Goal: Information Seeking & Learning: Learn about a topic

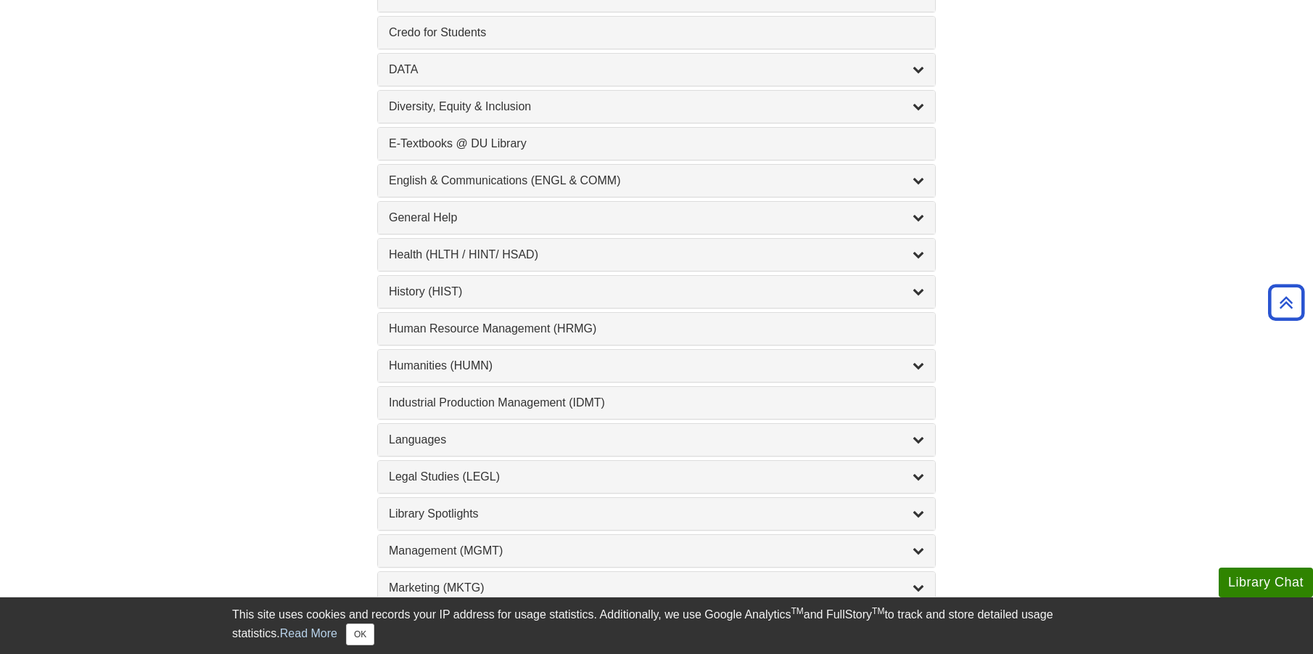
scroll to position [797, 0]
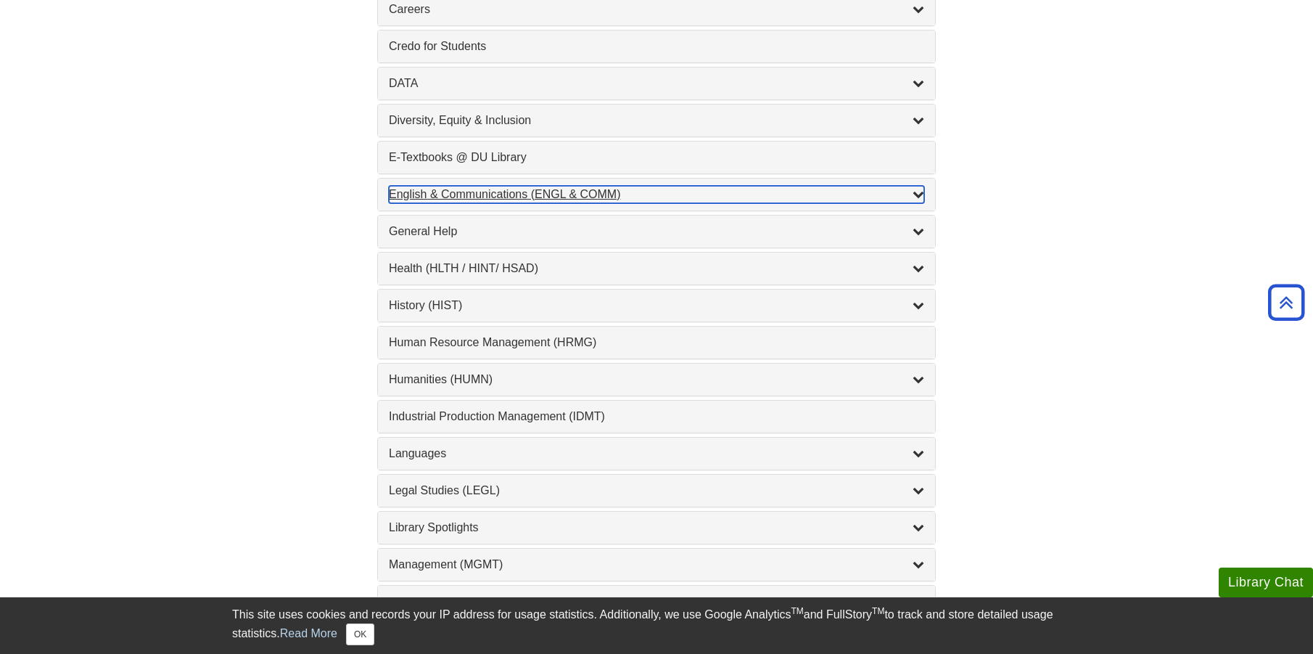
click at [498, 192] on div "English & Communications (ENGL & COMM) , 6 guides" at bounding box center [656, 194] width 535 height 17
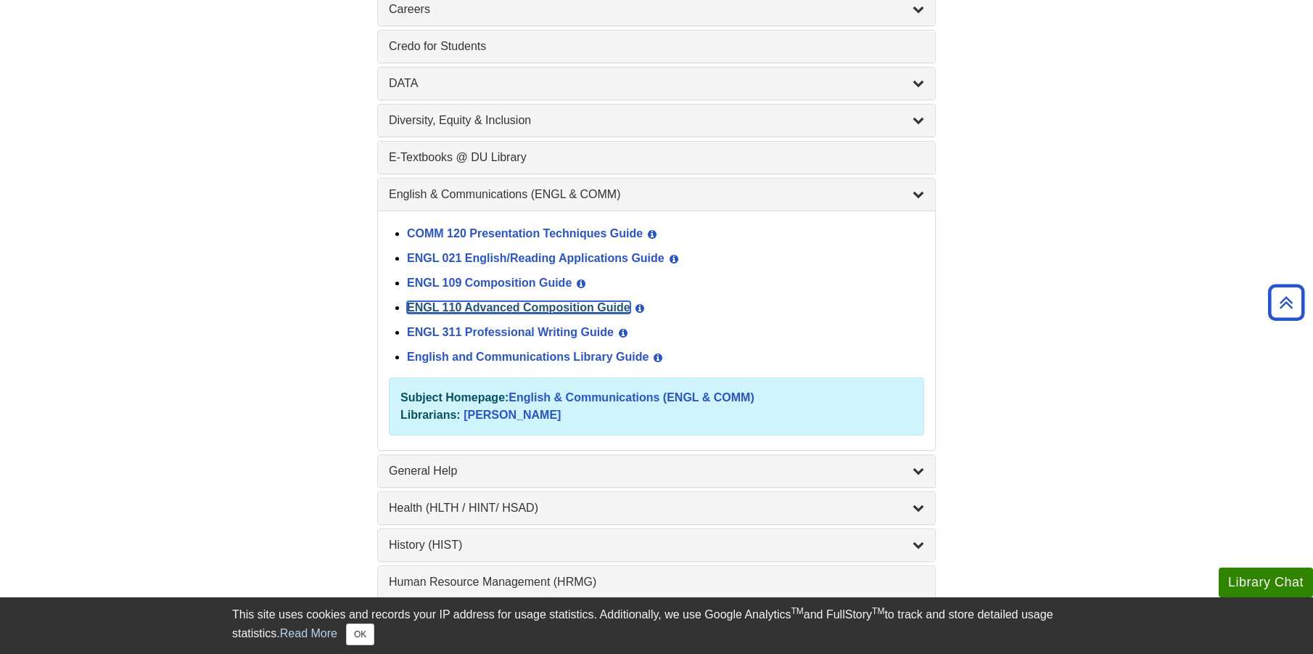
click at [546, 309] on link "ENGL 110 Advanced Composition Guide" at bounding box center [518, 307] width 223 height 12
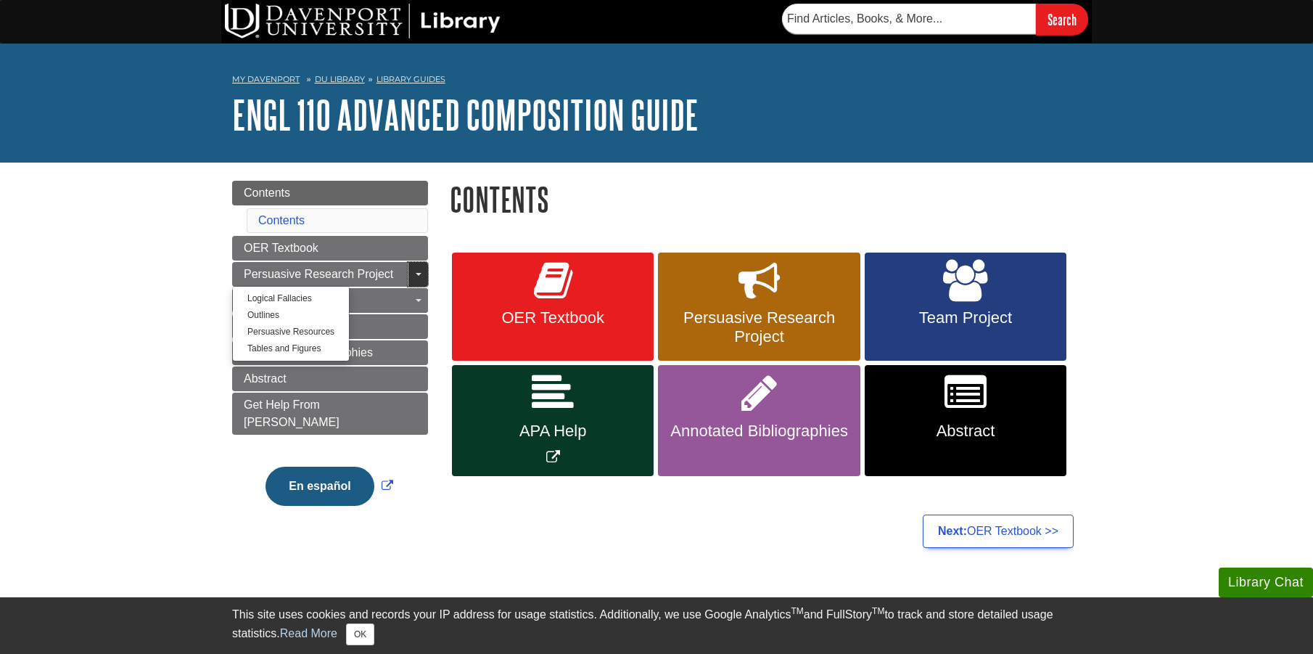
click at [417, 273] on span "Guide Page Menu" at bounding box center [419, 274] width 6 height 3
click at [413, 276] on link "Toggle Dropdown" at bounding box center [418, 274] width 20 height 25
click at [252, 312] on link "Outlines" at bounding box center [291, 315] width 116 height 17
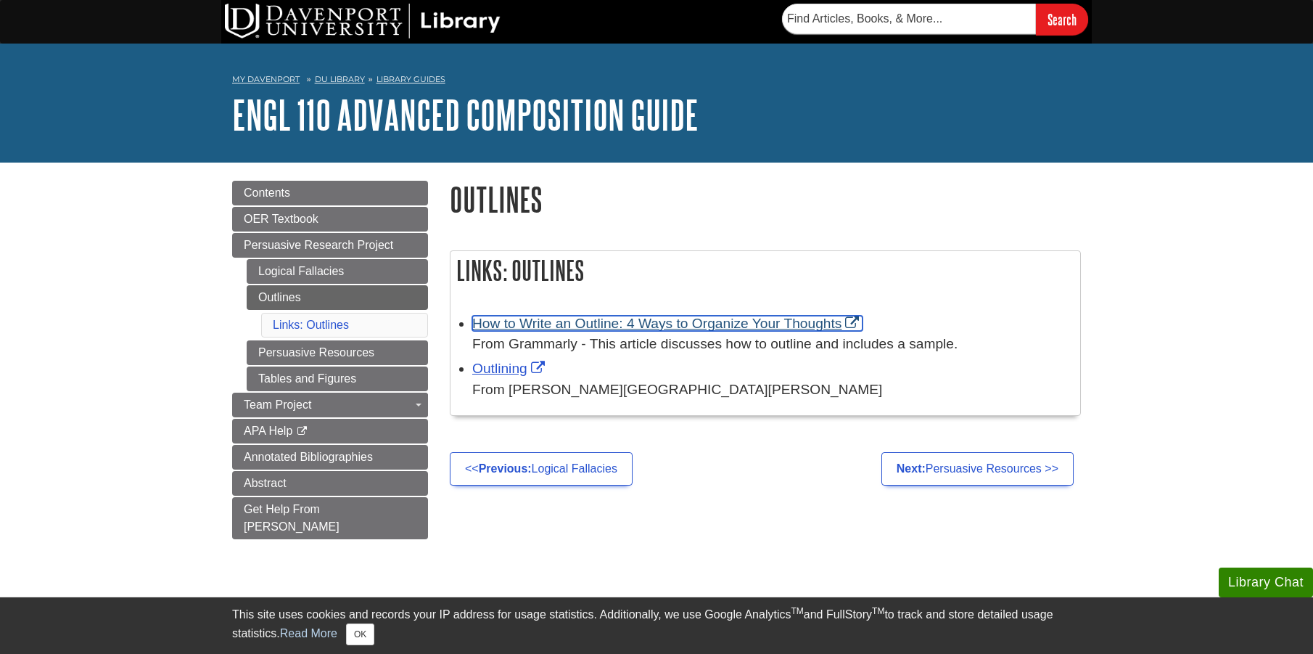
click at [679, 321] on link "How to Write an Outline: 4 Ways to Organize Your Thoughts" at bounding box center [667, 323] width 390 height 15
